Goal: Navigation & Orientation: Go to known website

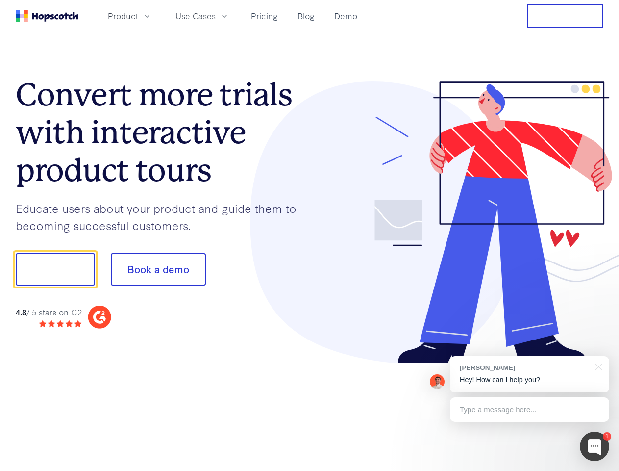
click at [310, 235] on div at bounding box center [457, 222] width 294 height 282
click at [138, 16] on span "Product" at bounding box center [123, 16] width 30 height 12
click at [216, 16] on span "Use Cases" at bounding box center [196, 16] width 40 height 12
click at [565, 16] on button "Free Trial" at bounding box center [565, 16] width 76 height 25
click at [55, 269] on button "Show me!" at bounding box center [55, 269] width 79 height 32
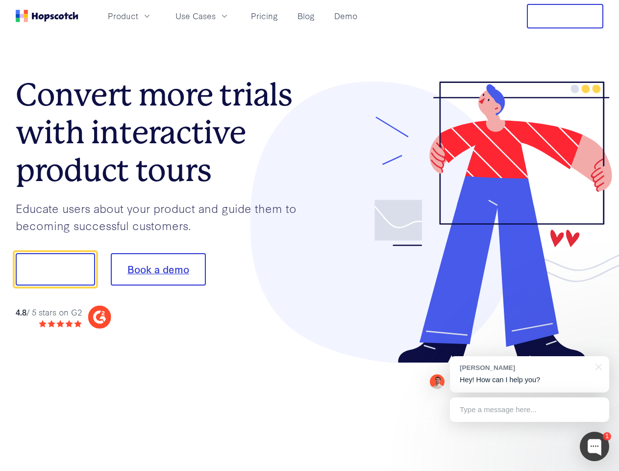
click at [158, 269] on button "Book a demo" at bounding box center [158, 269] width 95 height 32
click at [595, 446] on div at bounding box center [594, 446] width 29 height 29
click at [530, 374] on div "[PERSON_NAME] Hey! How can I help you?" at bounding box center [529, 374] width 159 height 36
click at [597, 366] on div at bounding box center [518, 267] width 184 height 327
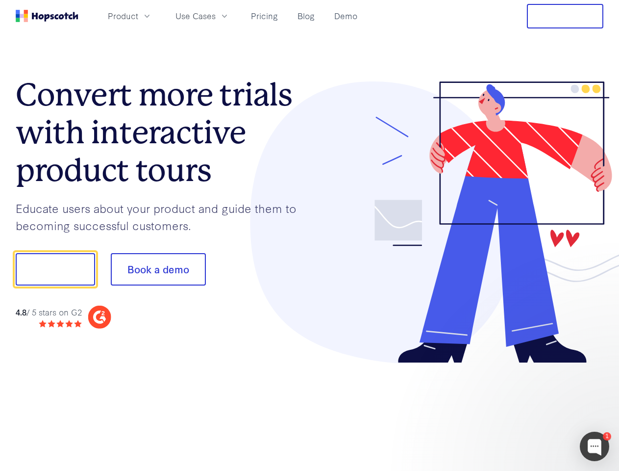
click at [530, 409] on div at bounding box center [518, 334] width 184 height 196
